Goal: Information Seeking & Learning: Check status

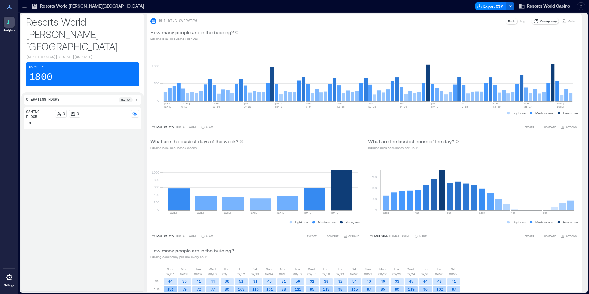
click at [138, 97] on icon at bounding box center [136, 99] width 5 height 5
click at [103, 65] on div "Capacity 1800" at bounding box center [82, 74] width 113 height 24
click at [552, 4] on span "Resorts World Casino" at bounding box center [548, 6] width 43 height 6
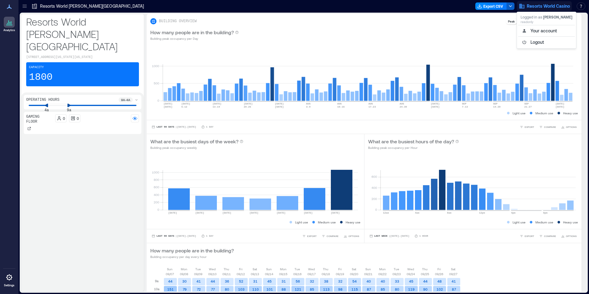
click at [511, 5] on icon "button" at bounding box center [510, 6] width 5 height 5
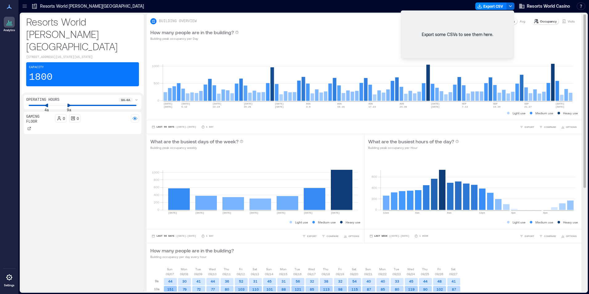
click at [390, 42] on div "How many people are in the building? Building peak occupancy per Day" at bounding box center [364, 35] width 435 height 20
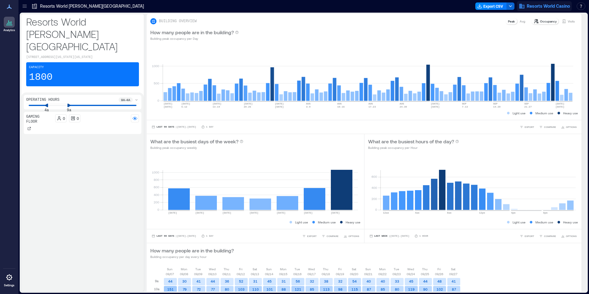
click at [522, 7] on icon "button" at bounding box center [522, 6] width 6 height 6
click at [474, 40] on div "How many people are in the building? Building peak occupancy per Day" at bounding box center [364, 35] width 428 height 12
click at [9, 6] on icon at bounding box center [9, 7] width 5 height 4
click at [8, 20] on icon at bounding box center [9, 21] width 7 height 7
click at [13, 275] on icon at bounding box center [9, 277] width 7 height 7
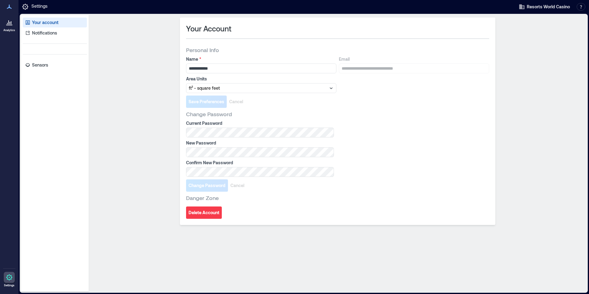
click at [13, 275] on icon at bounding box center [9, 277] width 7 height 7
click at [149, 130] on div "**********" at bounding box center [337, 153] width 493 height 271
click at [44, 66] on p "Sensors" at bounding box center [40, 65] width 16 height 6
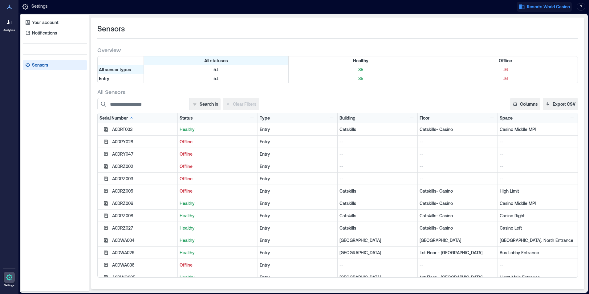
click at [540, 7] on span "Resorts World Casino" at bounding box center [548, 7] width 43 height 6
click at [26, 6] on icon at bounding box center [25, 6] width 7 height 7
click at [8, 6] on icon at bounding box center [9, 6] width 7 height 7
click at [8, 25] on icon at bounding box center [9, 25] width 6 height 1
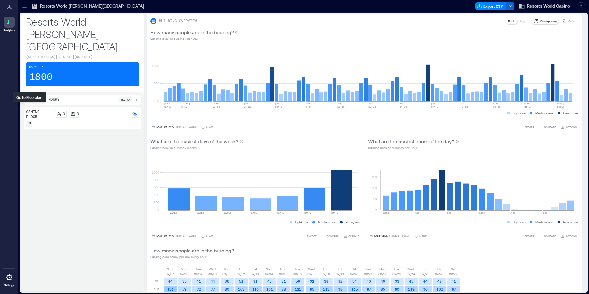
click at [27, 121] on div at bounding box center [29, 124] width 6 height 6
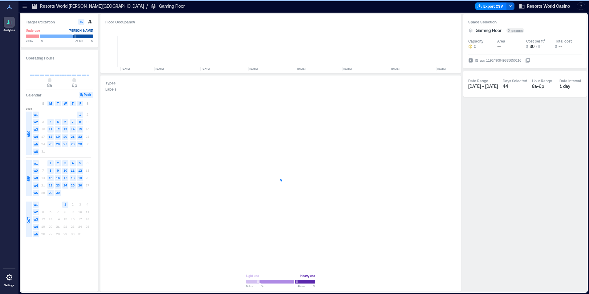
scroll to position [0, 1015]
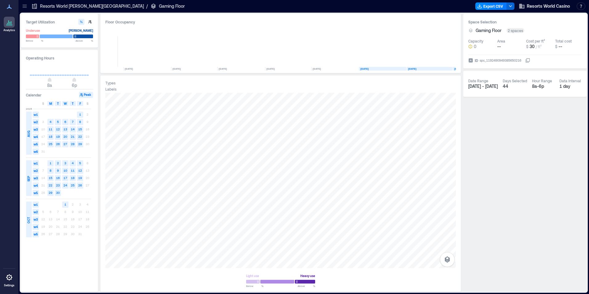
click at [73, 7] on p "Resorts World [PERSON_NAME][GEOGRAPHIC_DATA]" at bounding box center [92, 6] width 104 height 6
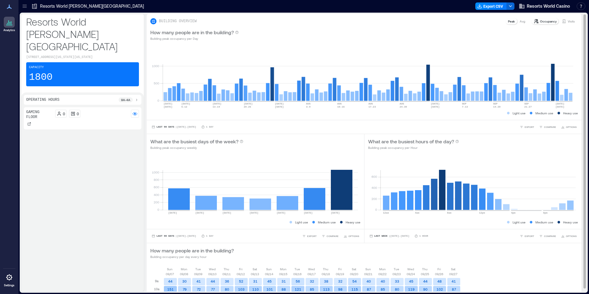
click at [568, 20] on p "Visits" at bounding box center [571, 21] width 7 height 5
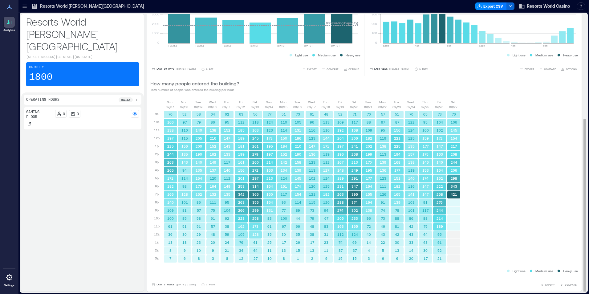
scroll to position [1, 0]
click at [351, 68] on span "OPTIONS" at bounding box center [353, 69] width 11 height 4
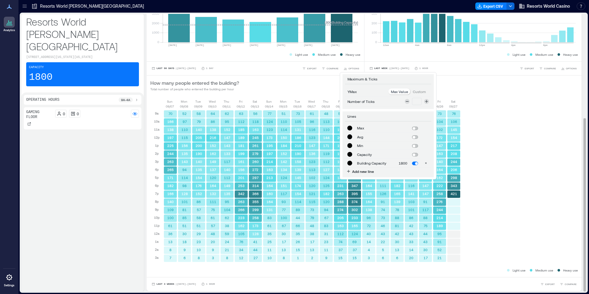
click at [309, 87] on div "How many people entered the building? Total number of people who entered the bu…" at bounding box center [364, 85] width 428 height 12
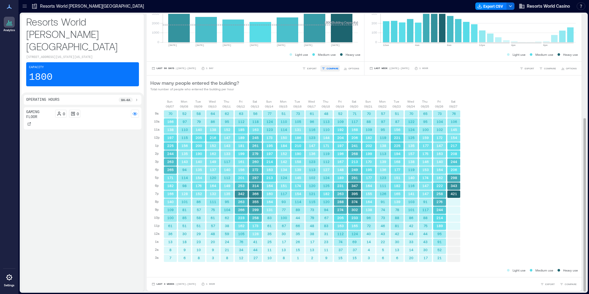
click at [328, 70] on span "COMPARE" at bounding box center [332, 69] width 12 height 4
click at [307, 68] on span "EXPORT" at bounding box center [312, 69] width 10 height 4
click at [310, 51] on span "IMAGE" at bounding box center [312, 52] width 8 height 4
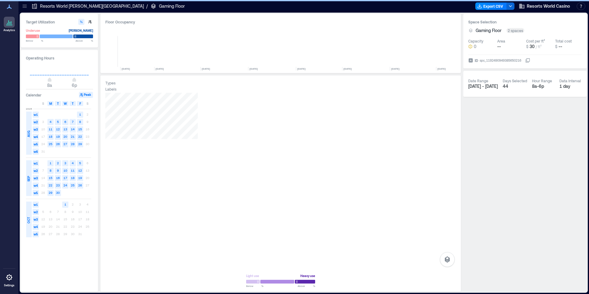
scroll to position [0, 1015]
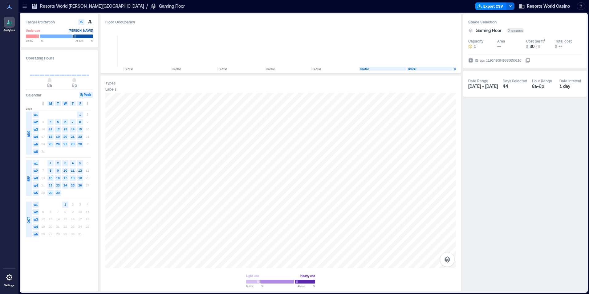
click at [60, 7] on p "Resorts World [PERSON_NAME][GEOGRAPHIC_DATA]" at bounding box center [92, 6] width 104 height 6
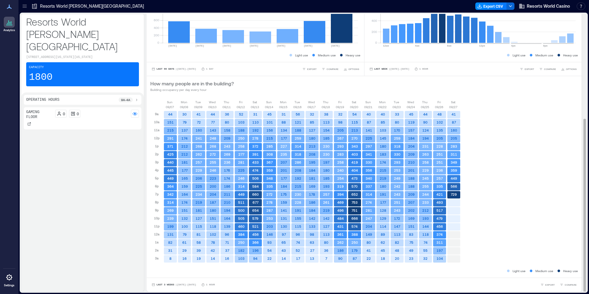
scroll to position [1, 0]
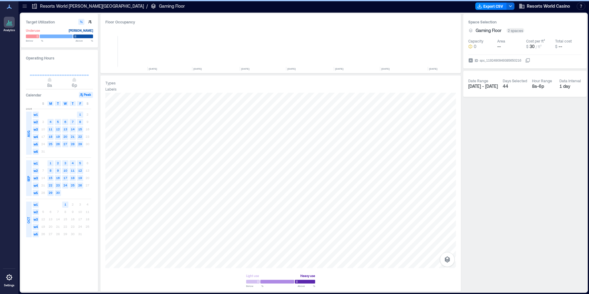
scroll to position [0, 1015]
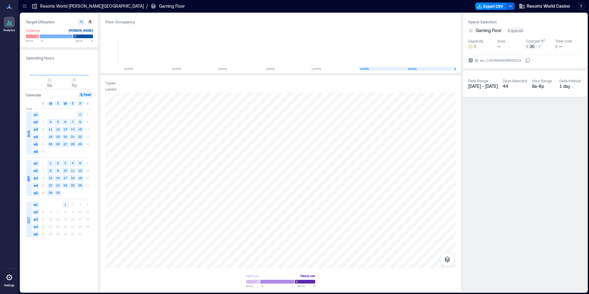
click at [66, 205] on text "1" at bounding box center [65, 204] width 2 height 4
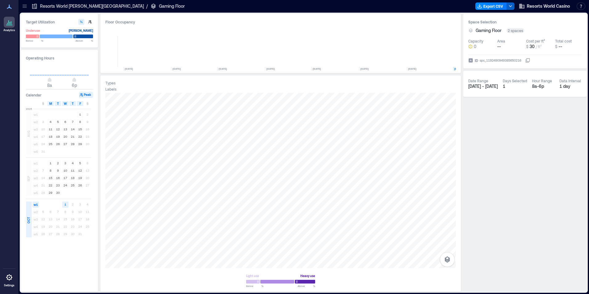
click at [511, 6] on icon "button" at bounding box center [510, 6] width 5 height 5
click at [494, 5] on button "Export CSV" at bounding box center [490, 5] width 31 height 7
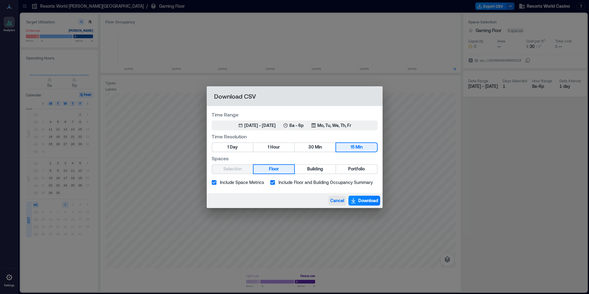
click at [339, 200] on span "Cancel" at bounding box center [337, 200] width 14 height 6
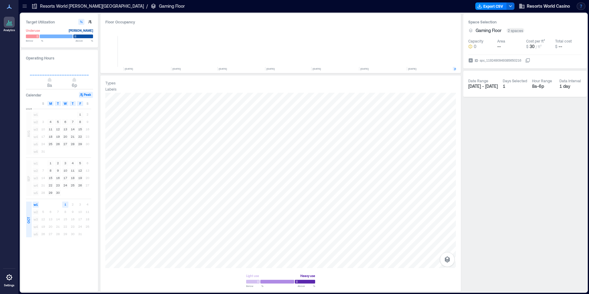
click at [580, 6] on button "button" at bounding box center [581, 5] width 9 height 7
click at [490, 111] on div "Space Selection Gaming Floor 2 spaces Capacity 0 Area -- Cost per ft² $ 30 / ft…" at bounding box center [524, 153] width 123 height 278
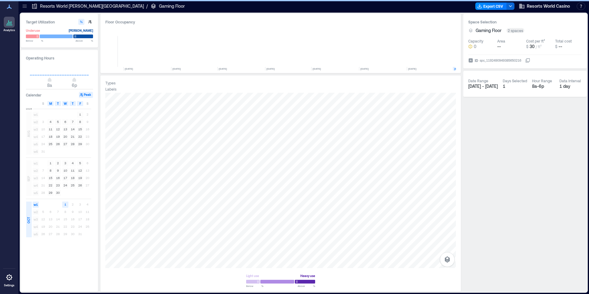
click at [498, 153] on div "Space Selection Gaming Floor 2 spaces Capacity 0 Area -- Cost per ft² $ 30 / ft…" at bounding box center [524, 153] width 123 height 278
